Goal: Find specific page/section: Find specific page/section

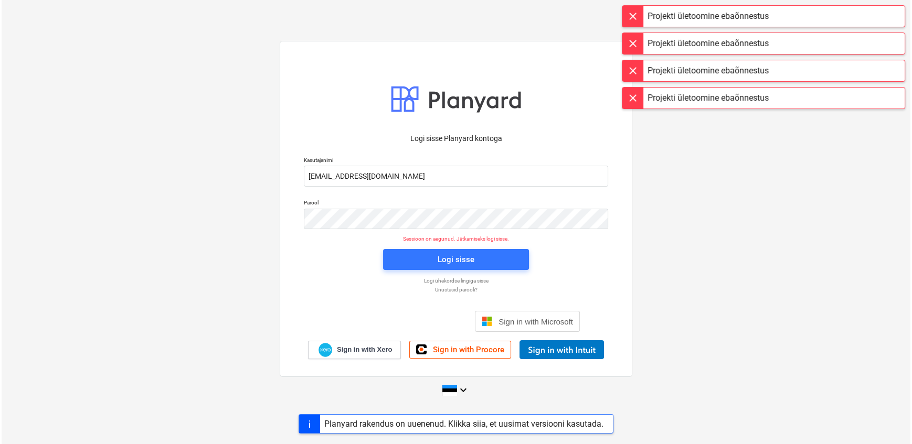
scroll to position [2047, 0]
click at [454, 258] on div "Logi sisse" at bounding box center [454, 260] width 37 height 14
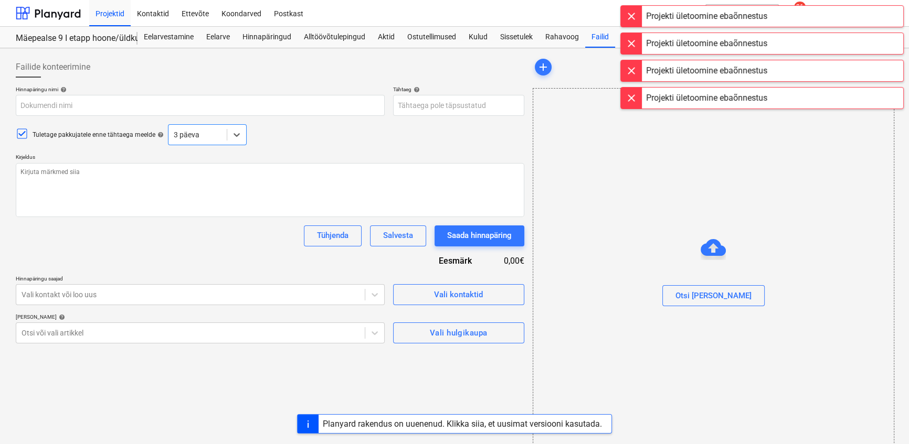
type textarea "x"
type input "Hinnapäring Mäepealse 9 terasele"
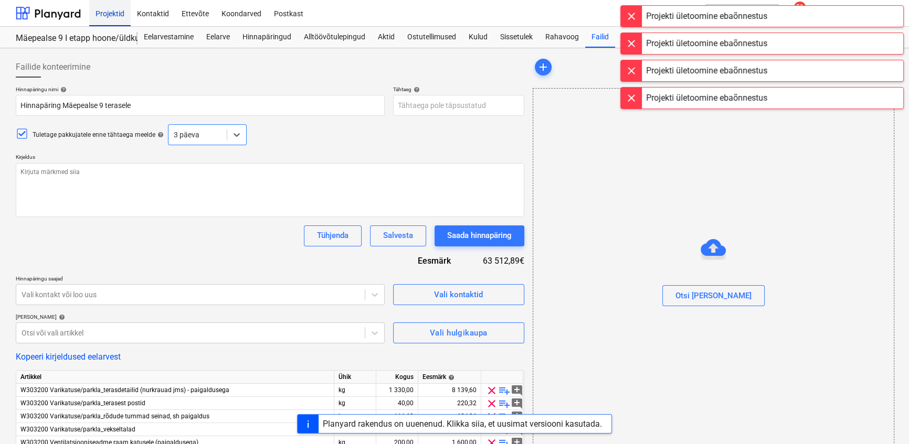
type textarea "x"
click at [115, 15] on div "Projektid" at bounding box center [109, 12] width 41 height 27
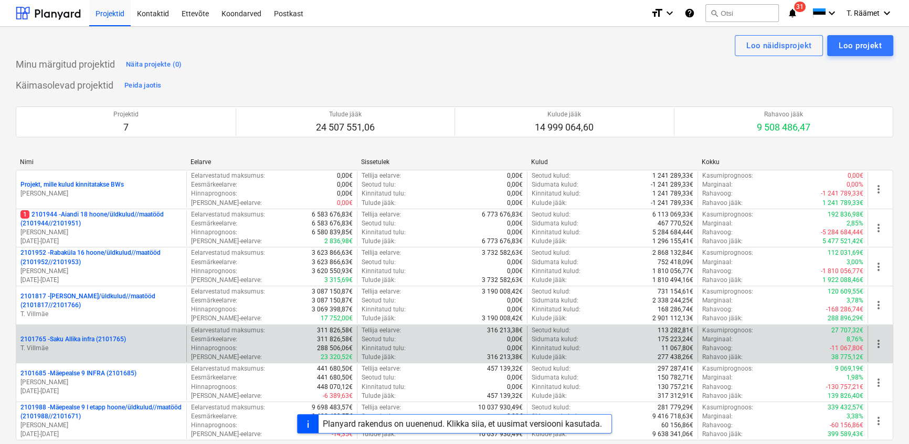
click at [104, 335] on p "2101765 - Saku Allika infra (2101765)" at bounding box center [72, 339] width 105 height 9
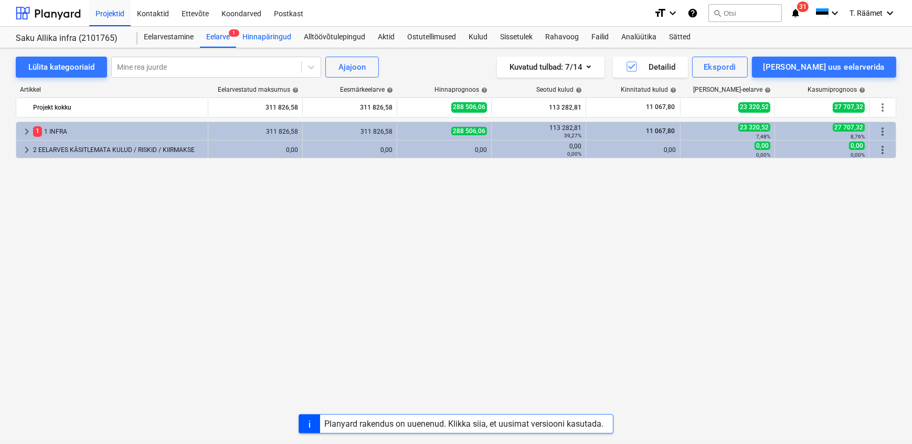
click at [265, 35] on div "Hinnapäringud" at bounding box center [266, 37] width 61 height 21
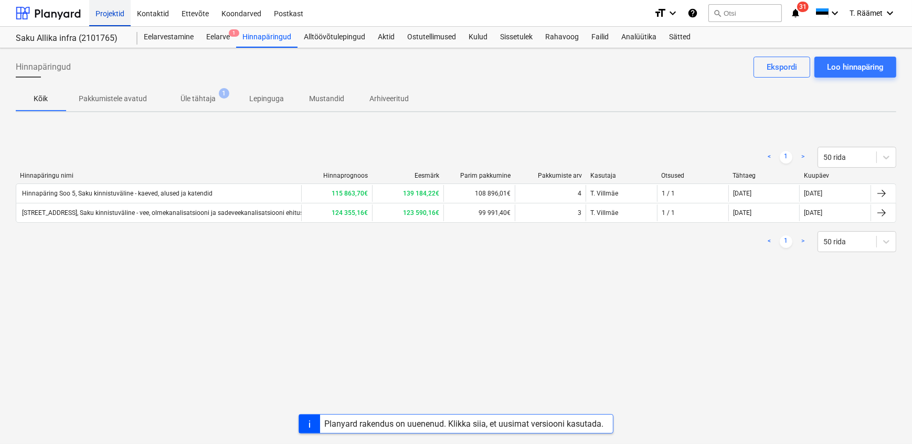
click at [108, 15] on div "Projektid" at bounding box center [109, 12] width 41 height 27
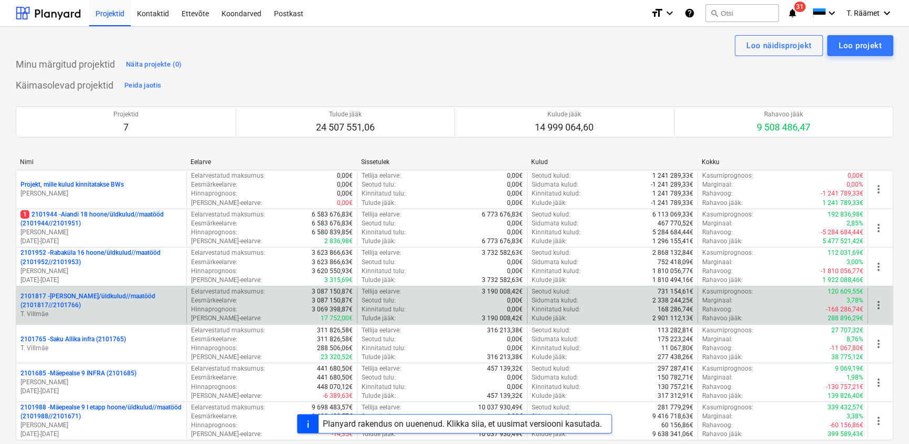
click at [93, 292] on p "2101817 - [PERSON_NAME]/üldkulud//maatööd (2101817//2101766)" at bounding box center [101, 301] width 162 height 18
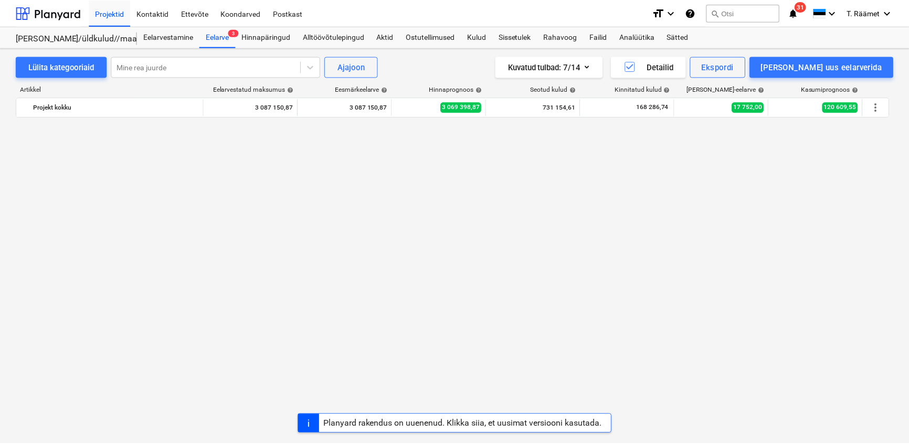
scroll to position [962, 0]
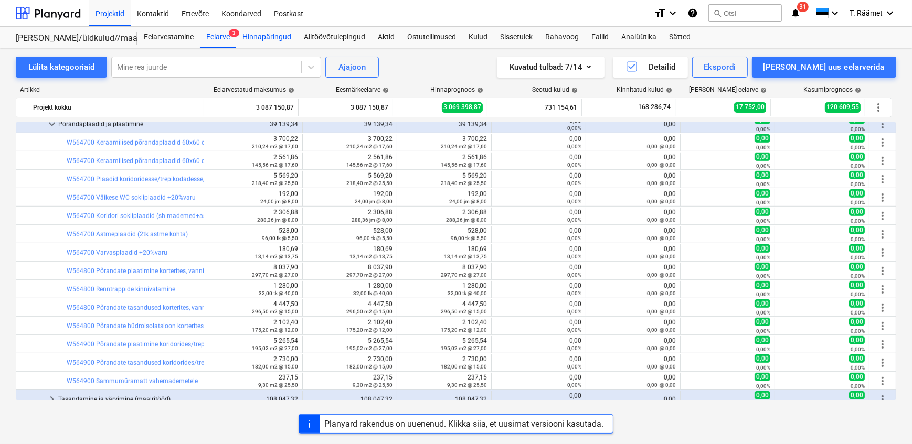
click at [271, 33] on div "Hinnapäringud" at bounding box center [266, 37] width 61 height 21
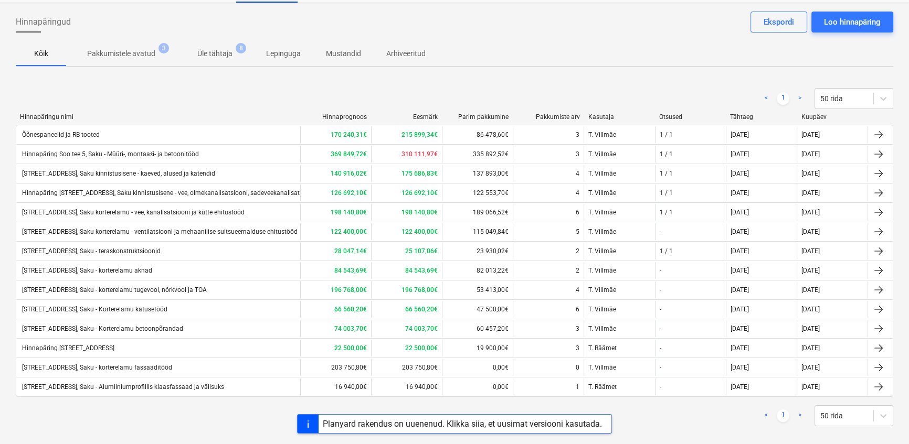
scroll to position [56, 0]
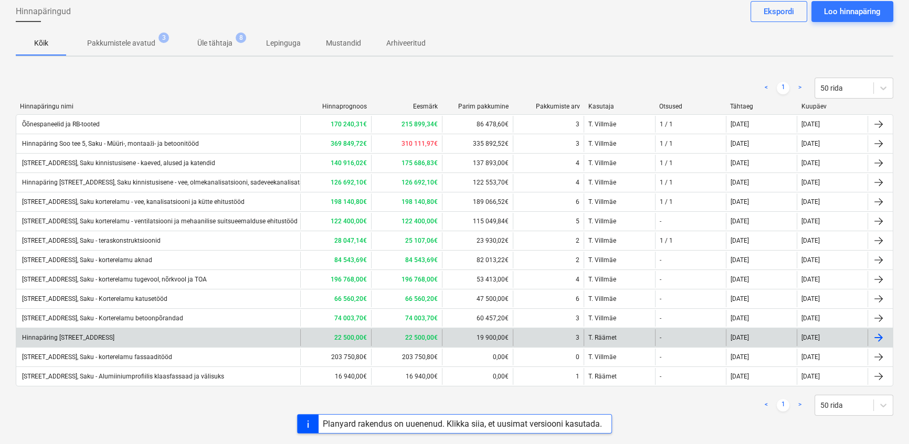
click at [101, 336] on div "Hinnapäring [STREET_ADDRESS]" at bounding box center [67, 337] width 94 height 7
